Goal: Task Accomplishment & Management: Use online tool/utility

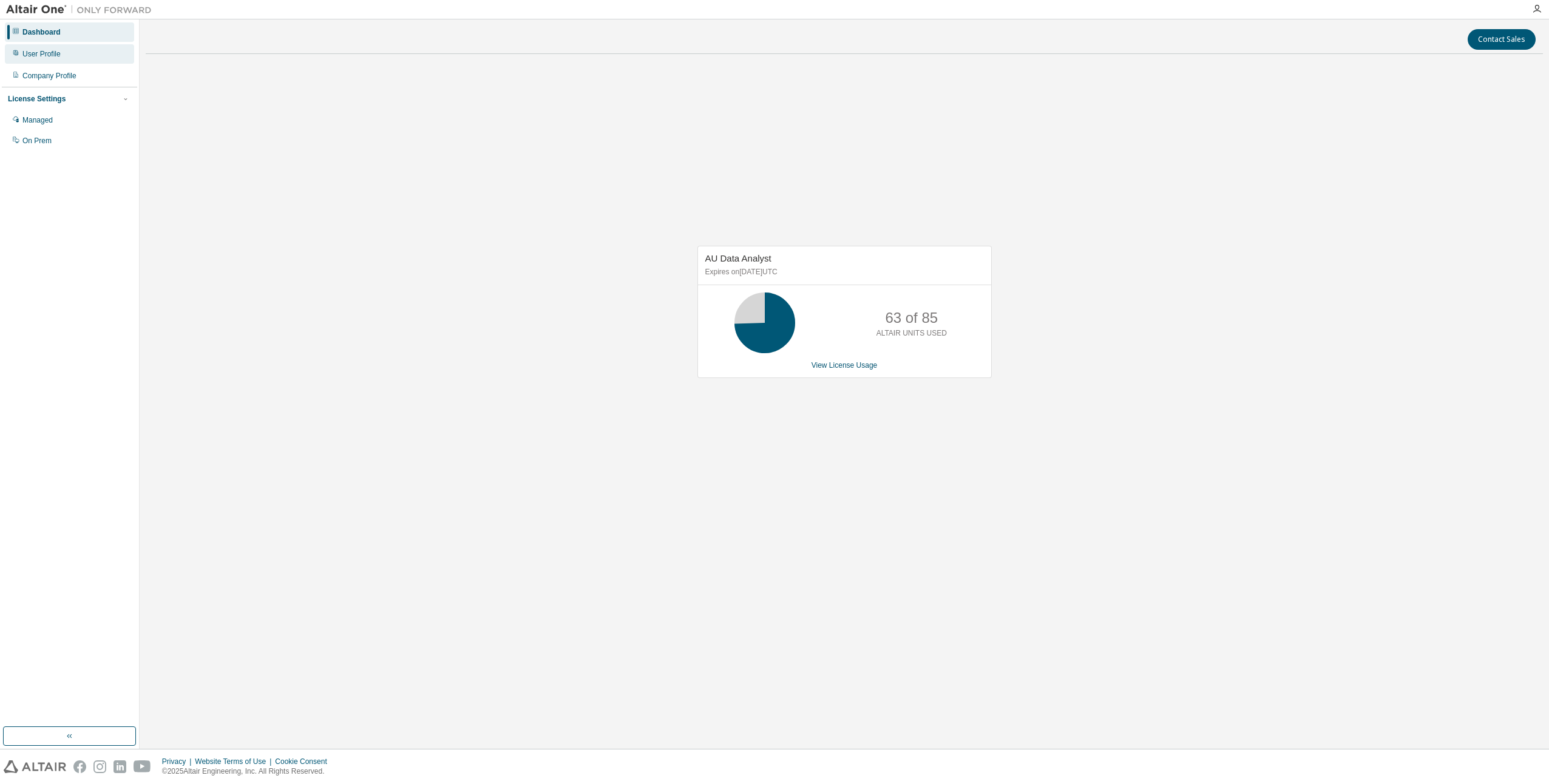
click at [28, 49] on div "User Profile" at bounding box center [41, 54] width 38 height 10
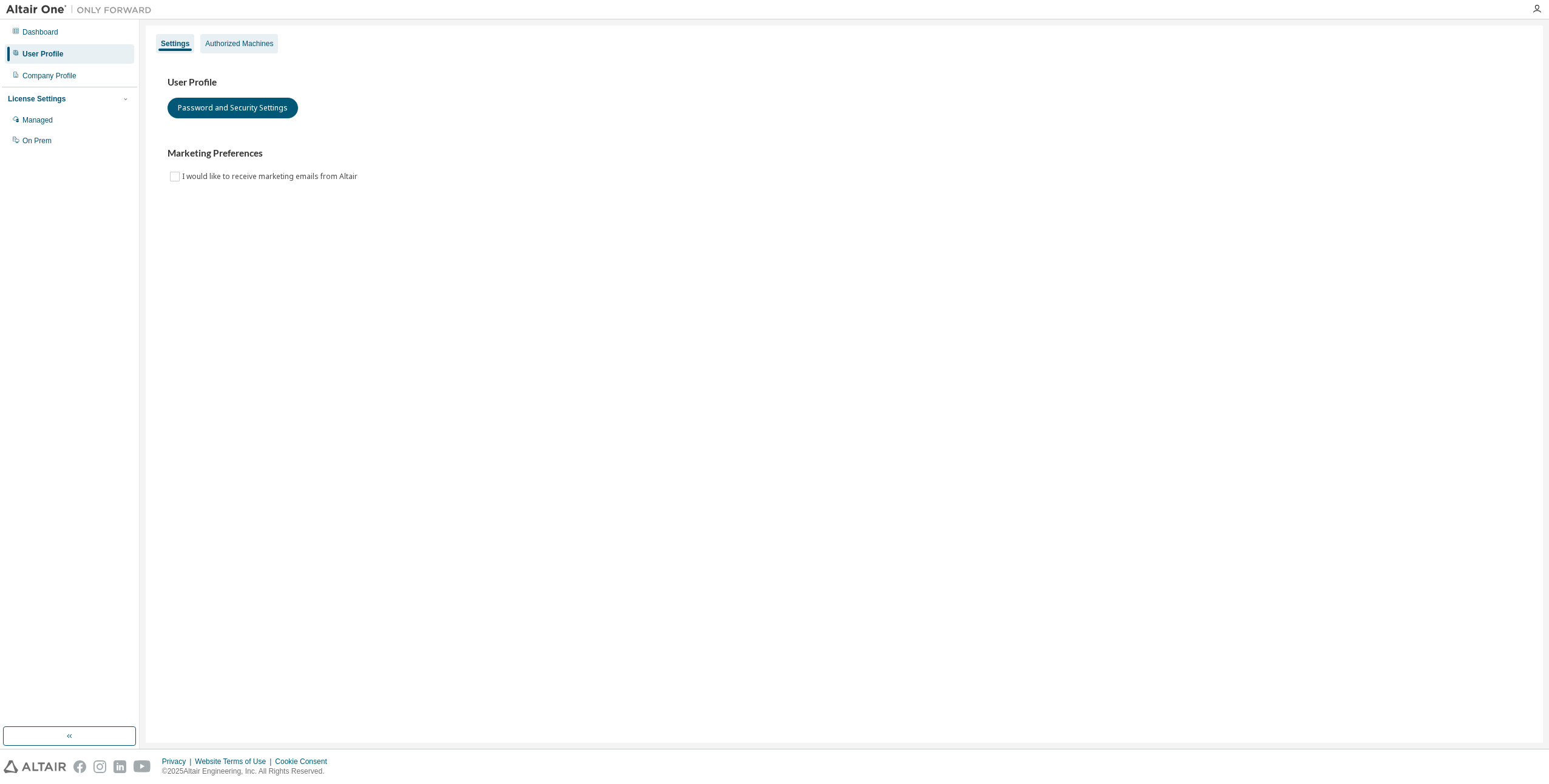
click at [263, 35] on div "Authorized Machines" at bounding box center [239, 43] width 78 height 19
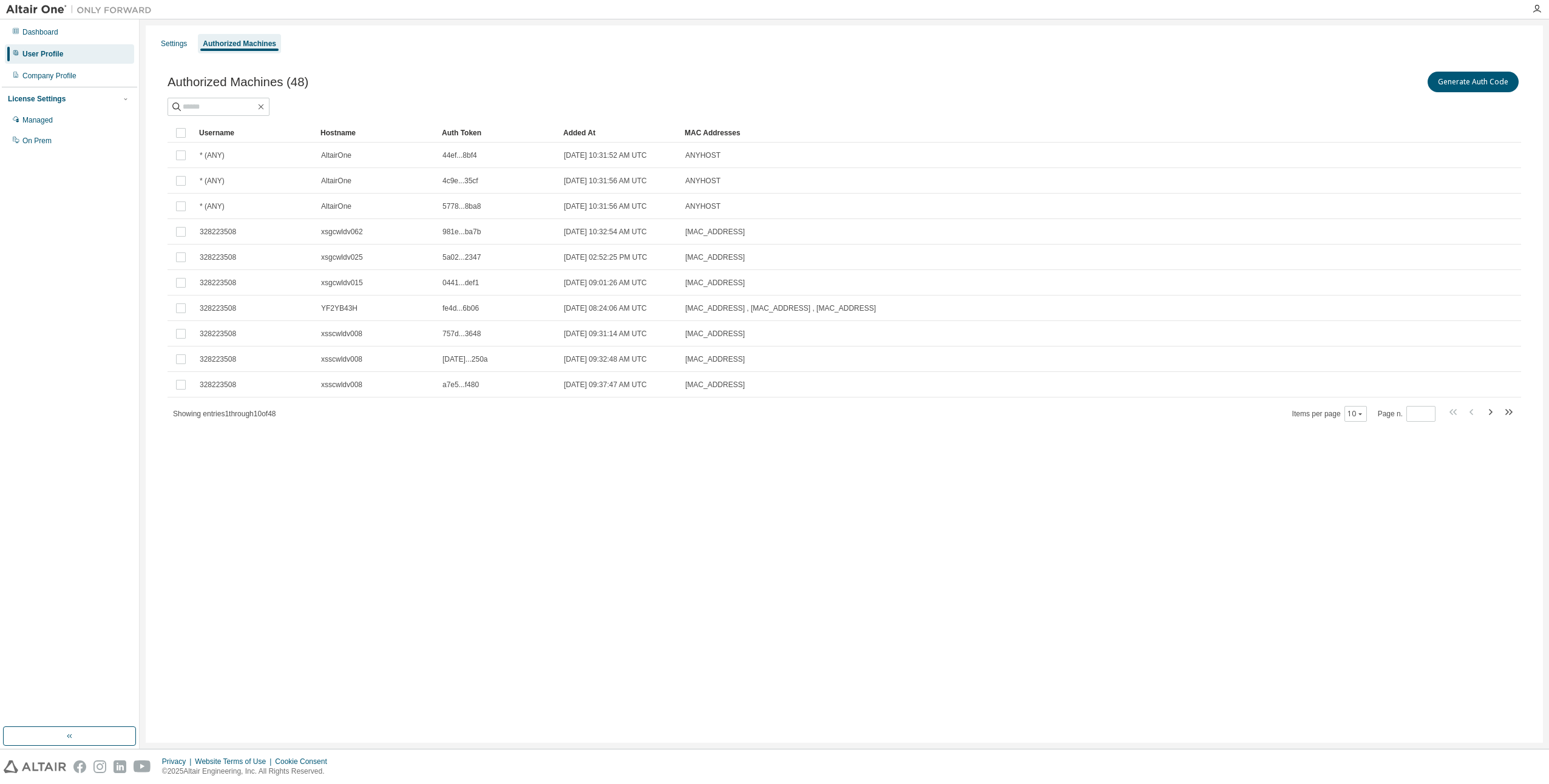
click at [244, 43] on div "Authorized Machines" at bounding box center [240, 43] width 74 height 10
click at [1464, 80] on button "Generate Auth Code" at bounding box center [1473, 82] width 91 height 20
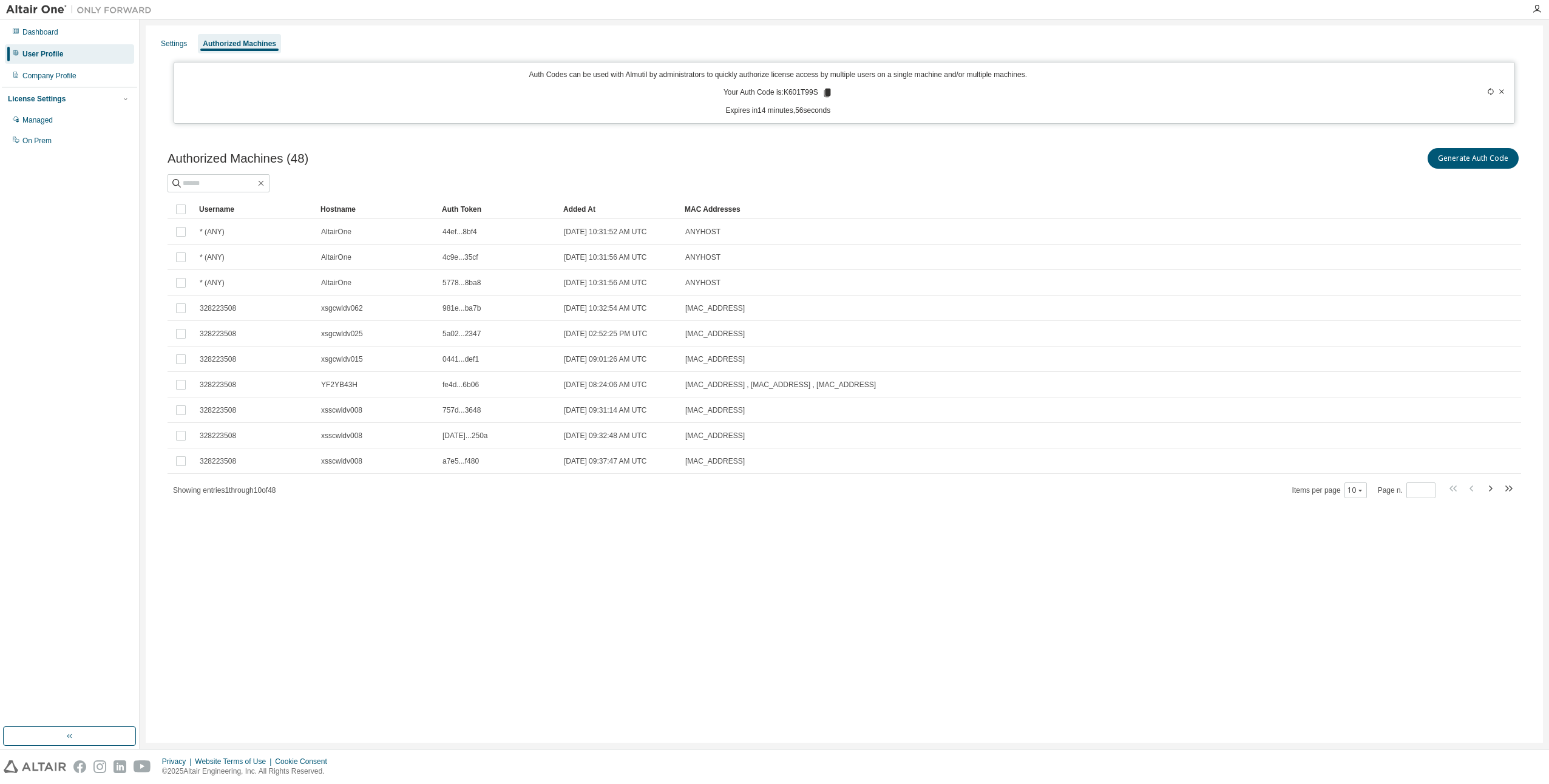
click at [823, 90] on p "Your Auth Code is: K601T99S" at bounding box center [778, 93] width 109 height 11
click at [827, 93] on icon at bounding box center [827, 93] width 7 height 9
click at [825, 617] on div "Settings Authorized Machines Auth Codes can be used with Almutil by administrat…" at bounding box center [844, 384] width 1397 height 717
